Goal: Task Accomplishment & Management: Manage account settings

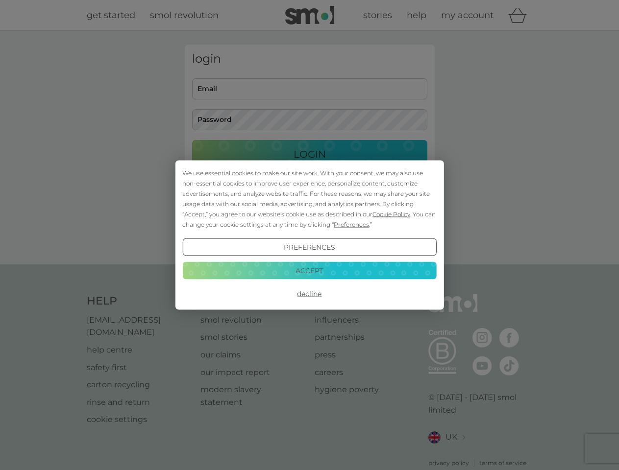
click at [392, 214] on span "Cookie Policy" at bounding box center [391, 214] width 38 height 7
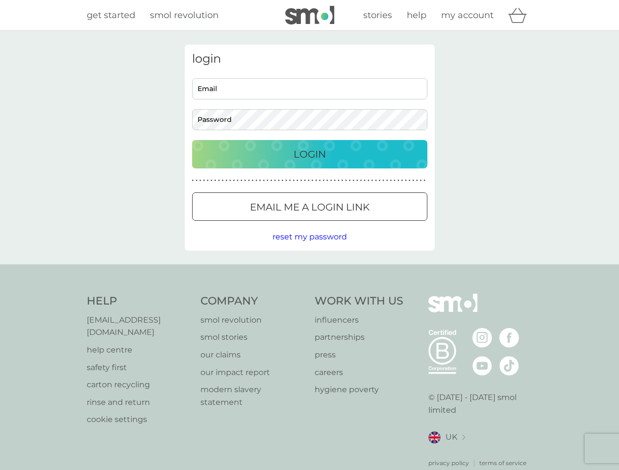
click at [350, 224] on div "login Email Password Login ● ● ● ● ● ● ● ● ● ● ● ● ● ● ● ● ● ● ● ● ● ● ● ● ● ● …" at bounding box center [310, 148] width 250 height 206
click at [309, 247] on div "login Email Password Login ● ● ● ● ● ● ● ● ● ● ● ● ● ● ● ● ● ● ● ● ● ● ● ● ● ● …" at bounding box center [310, 148] width 250 height 206
click at [309, 294] on div "Help [EMAIL_ADDRESS][DOMAIN_NAME] help centre safety first carton recycling rin…" at bounding box center [310, 381] width 446 height 174
click at [309, 271] on div "Help [EMAIL_ADDRESS][DOMAIN_NAME] help centre safety first carton recycling rin…" at bounding box center [309, 381] width 619 height 233
